Goal: Information Seeking & Learning: Find specific fact

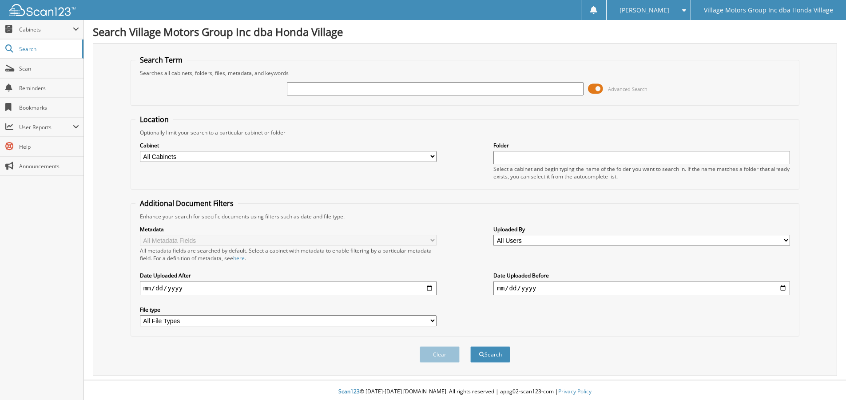
click at [305, 155] on select "All Cabinets ACCOUNTS PAYABLE CAR DEALS Needs Filing" at bounding box center [288, 156] width 297 height 11
select select "17357"
click at [140, 151] on select "All Cabinets ACCOUNTS PAYABLE CAR DEALS Needs Filing" at bounding box center [288, 156] width 297 height 11
click at [545, 152] on input "text" at bounding box center [641, 157] width 297 height 13
click at [371, 288] on input "date" at bounding box center [288, 288] width 297 height 14
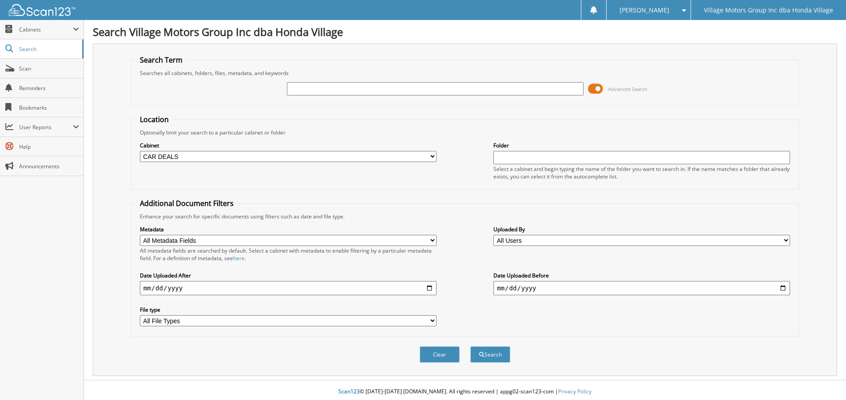
click at [429, 287] on input "date" at bounding box center [288, 288] width 297 height 14
type input "[DATE]"
click at [178, 322] on select "All File Types PDF XLSX" at bounding box center [288, 320] width 297 height 11
select select "pdf"
click at [140, 316] on select "All File Types PDF XLSX" at bounding box center [288, 320] width 297 height 11
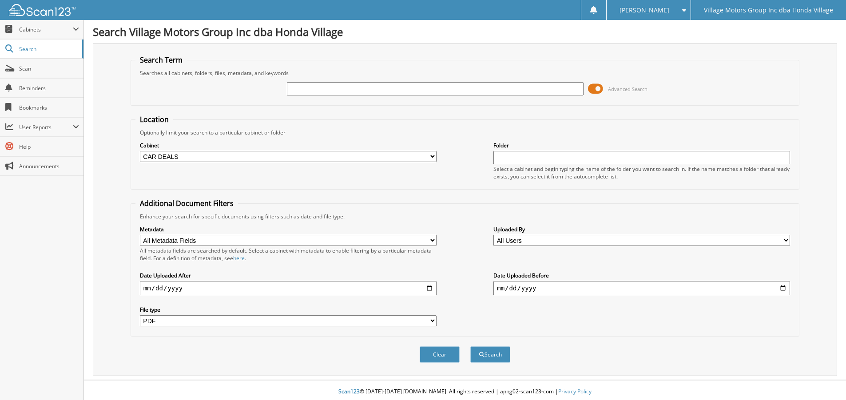
click at [500, 289] on input "date" at bounding box center [641, 288] width 297 height 14
click at [783, 289] on input "date" at bounding box center [641, 288] width 297 height 14
type input "[DATE]"
click at [535, 242] on select "All Users [PERSON_NAME] [PERSON_NAME] [PERSON_NAME] [PERSON_NAME] [PERSON_NAME]…" at bounding box center [641, 240] width 297 height 11
select select "21456"
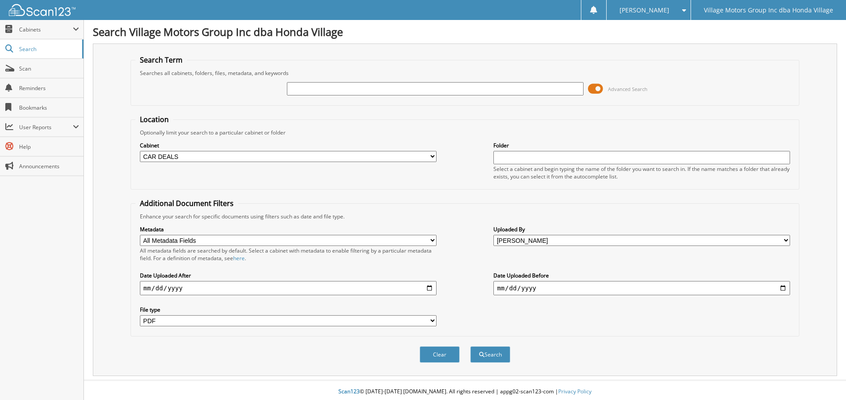
click at [493, 235] on select "All Users [PERSON_NAME] [PERSON_NAME] [PERSON_NAME] [PERSON_NAME] [PERSON_NAME]…" at bounding box center [641, 240] width 297 height 11
click at [484, 358] on button "Search" at bounding box center [490, 354] width 40 height 16
click at [553, 153] on input "text" at bounding box center [641, 157] width 297 height 13
click at [470, 346] on button "Search" at bounding box center [490, 354] width 40 height 16
type input "H"
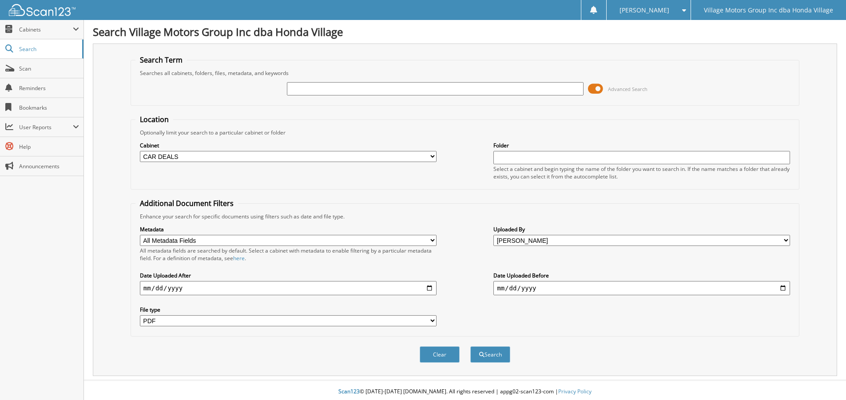
click at [605, 115] on fieldset "Location Optionally limit your search to a particular cabinet or folder Cabinet…" at bounding box center [465, 152] width 669 height 75
click at [553, 160] on input "text" at bounding box center [641, 157] width 297 height 13
click at [476, 356] on button "Search" at bounding box center [490, 354] width 40 height 16
click at [522, 157] on input "ED" at bounding box center [641, 157] width 297 height 13
type input "E"
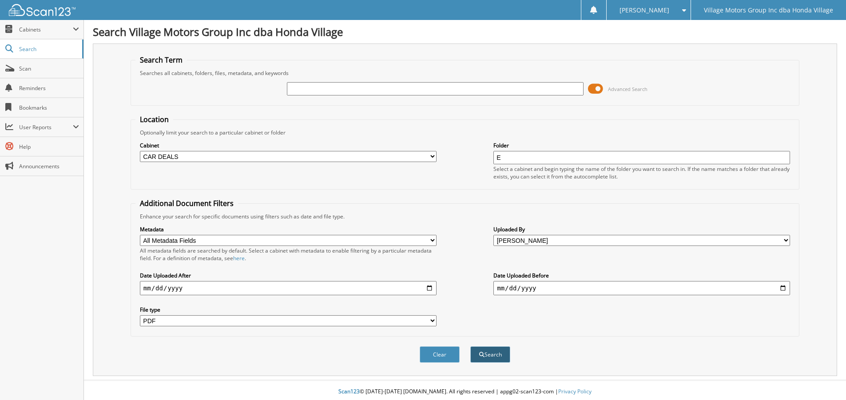
click at [485, 359] on button "Search" at bounding box center [490, 354] width 40 height 16
click at [522, 161] on input "E" at bounding box center [641, 157] width 297 height 13
click at [428, 96] on div "Advanced Search" at bounding box center [464, 89] width 659 height 24
click at [427, 91] on input "text" at bounding box center [435, 88] width 297 height 13
type input "H24741"
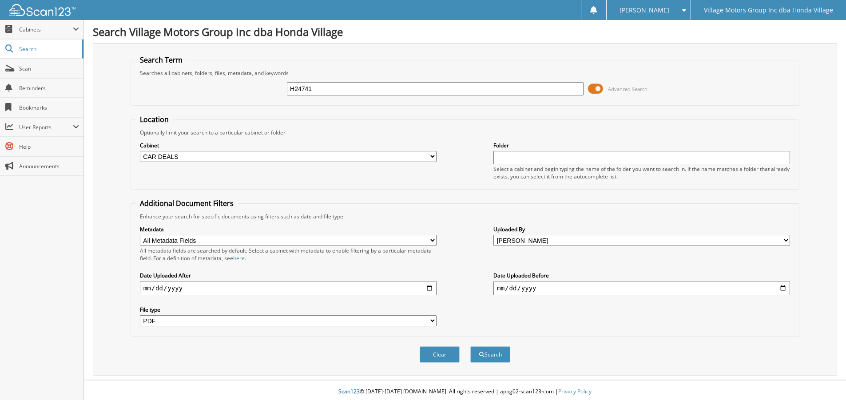
click at [470, 346] on button "Search" at bounding box center [490, 354] width 40 height 16
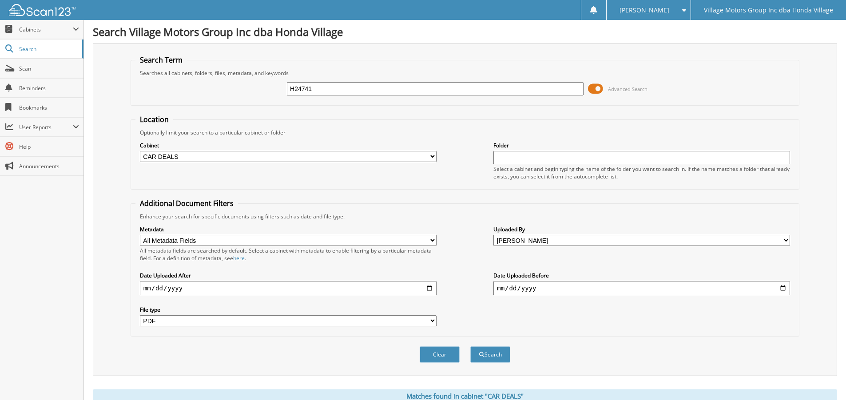
select select "pdf"
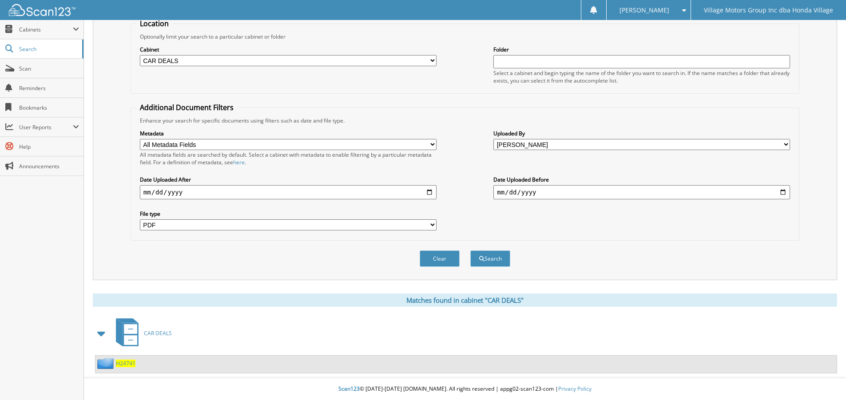
scroll to position [96, 0]
click at [127, 361] on span "H24741" at bounding box center [126, 364] width 20 height 8
